Goal: Information Seeking & Learning: Learn about a topic

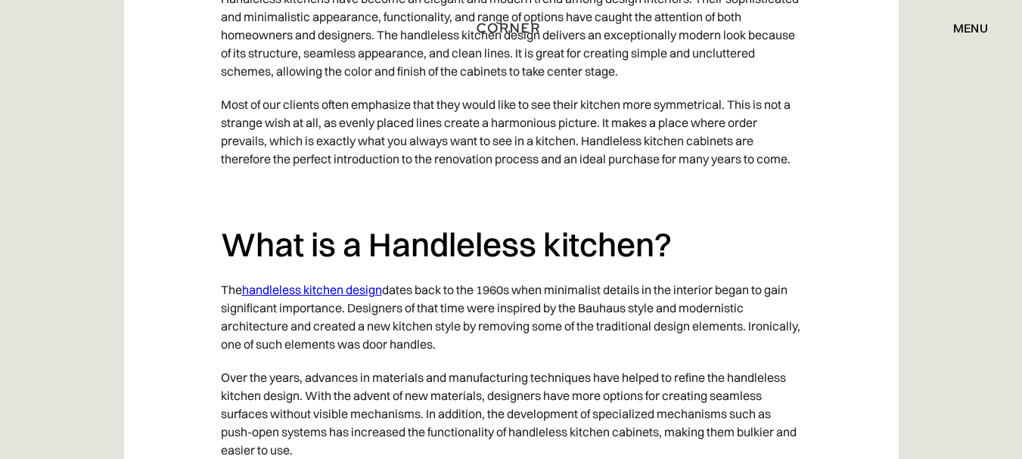
scroll to position [1135, 0]
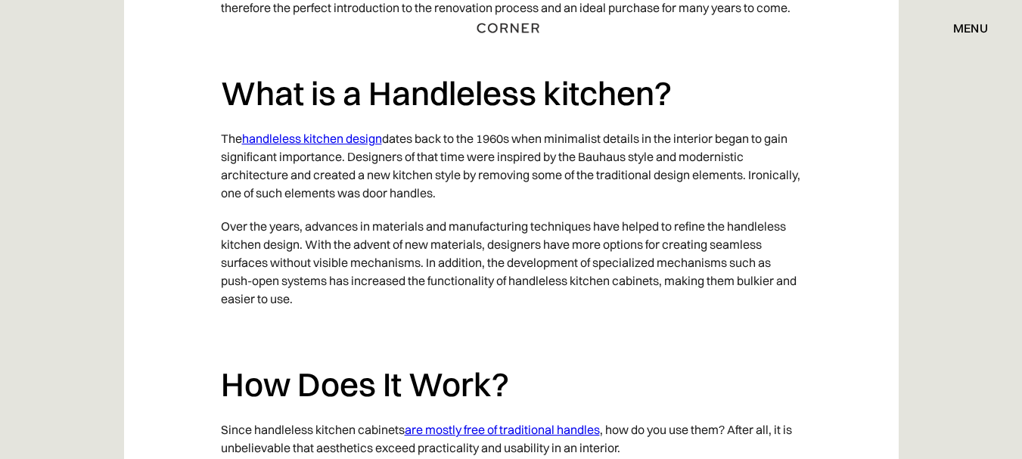
click at [368, 140] on link "handleless kitchen design" at bounding box center [312, 138] width 140 height 15
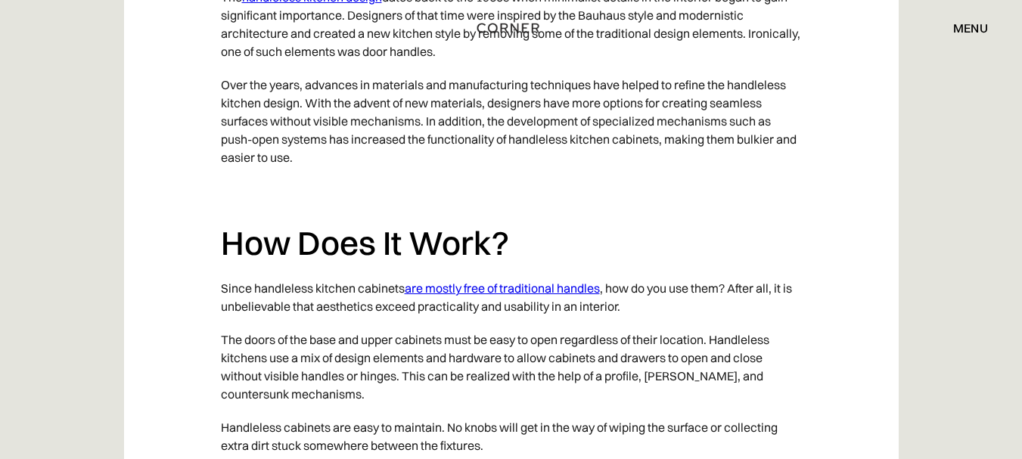
scroll to position [1286, 0]
